Goal: Task Accomplishment & Management: Use online tool/utility

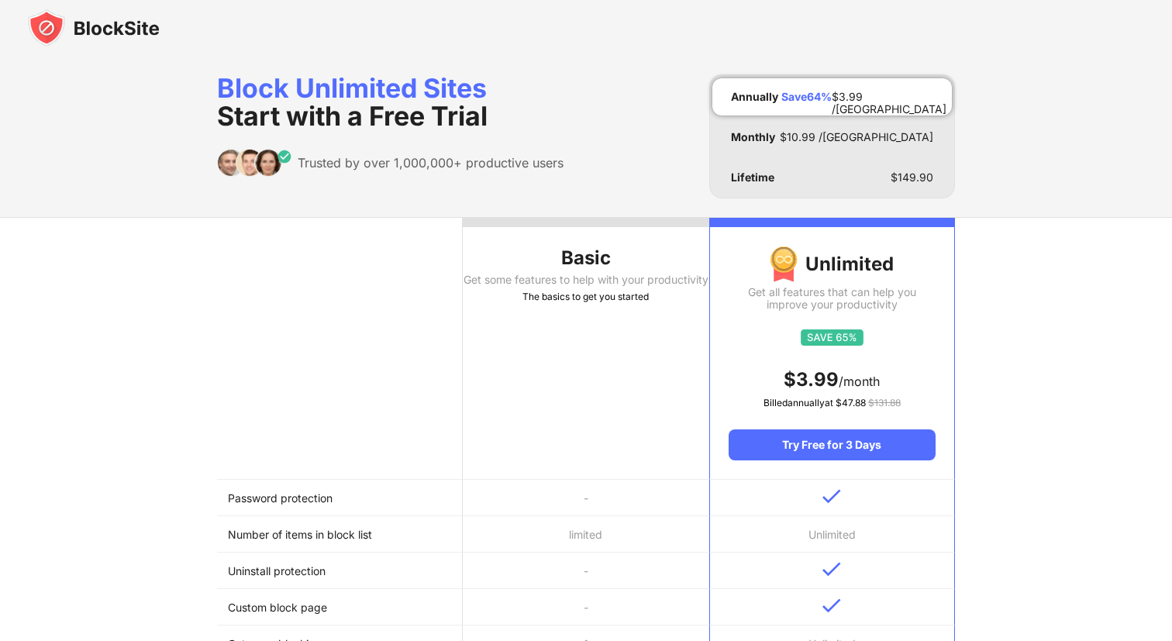
click at [118, 46] on img at bounding box center [94, 27] width 132 height 37
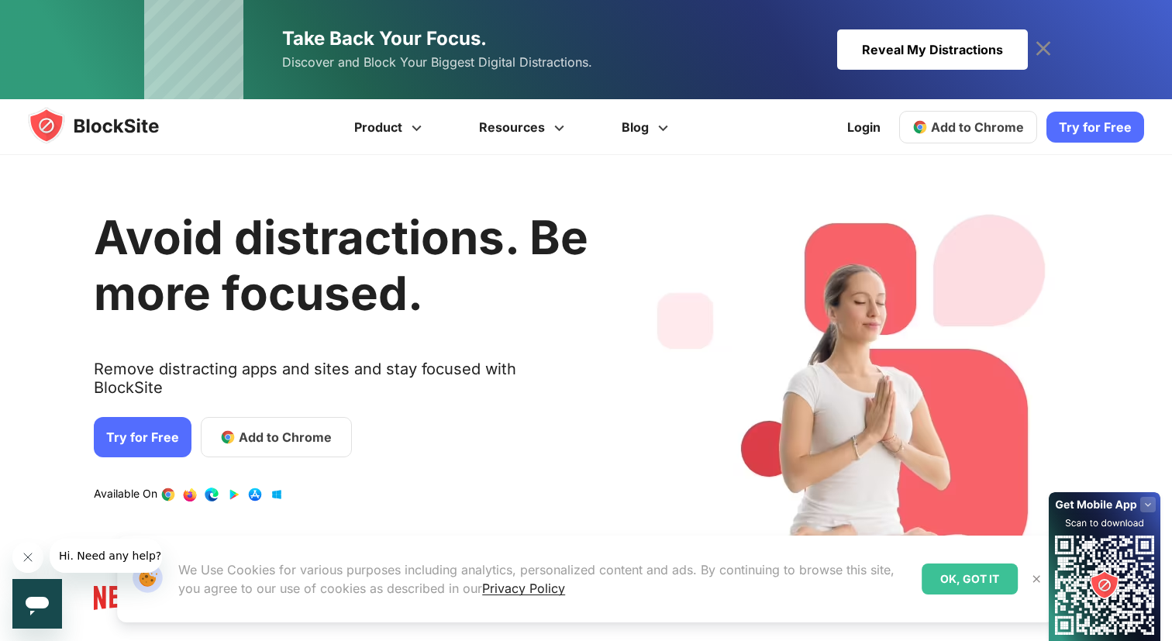
click at [910, 50] on div "Reveal My Distractions" at bounding box center [932, 49] width 191 height 40
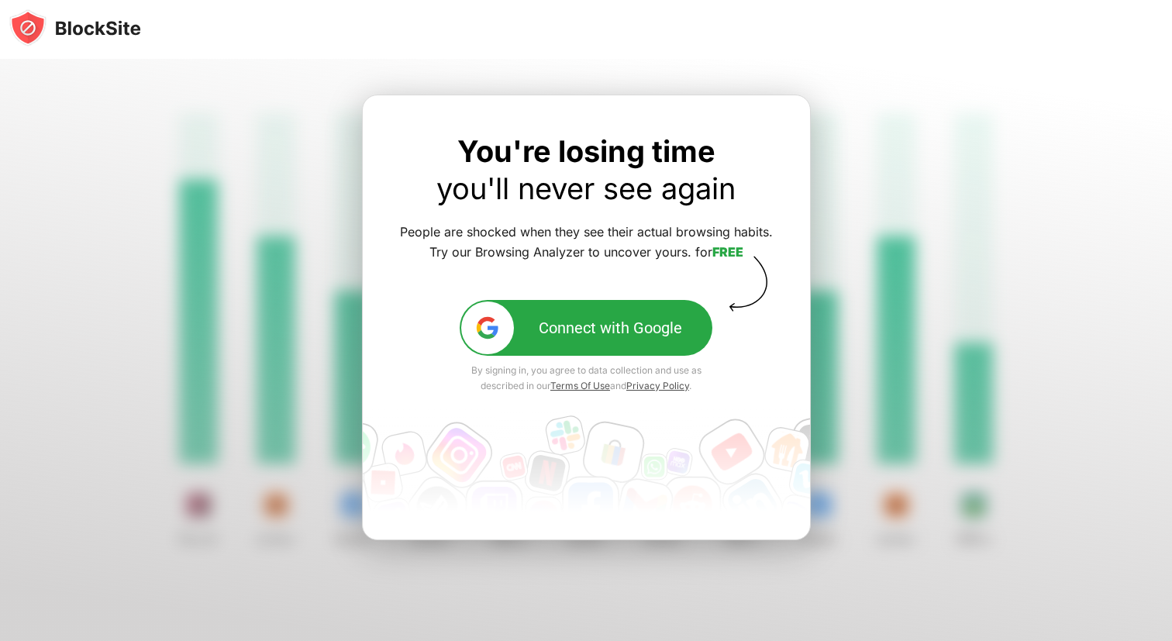
click at [626, 332] on div "Connect with Google" at bounding box center [610, 328] width 143 height 19
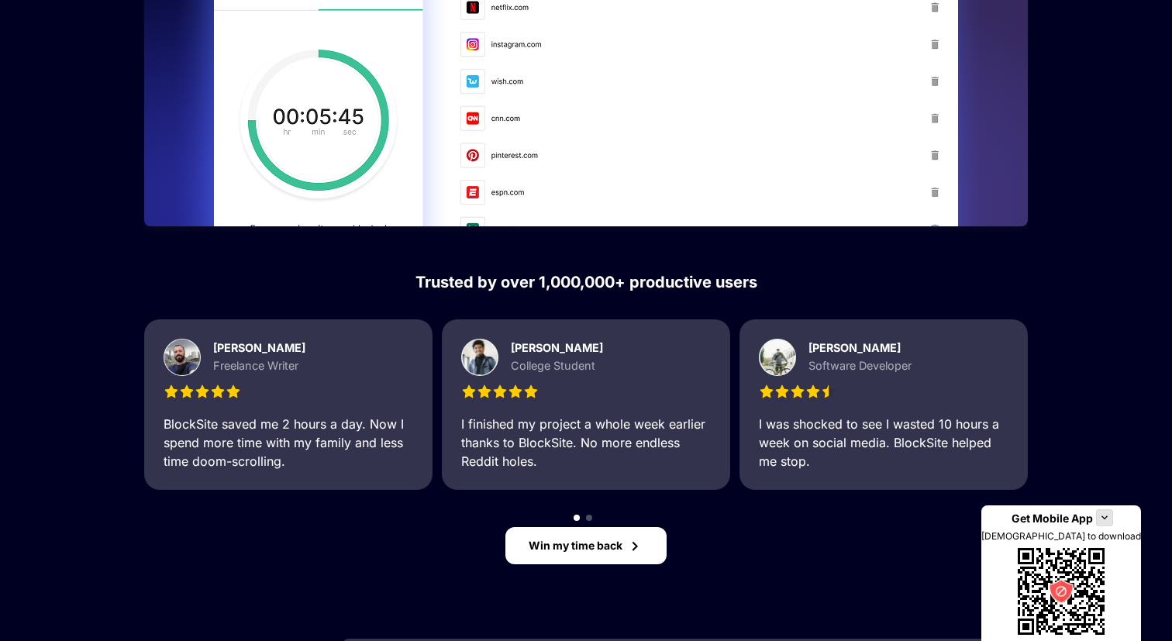
scroll to position [1621, 0]
